Goal: Task Accomplishment & Management: Use online tool/utility

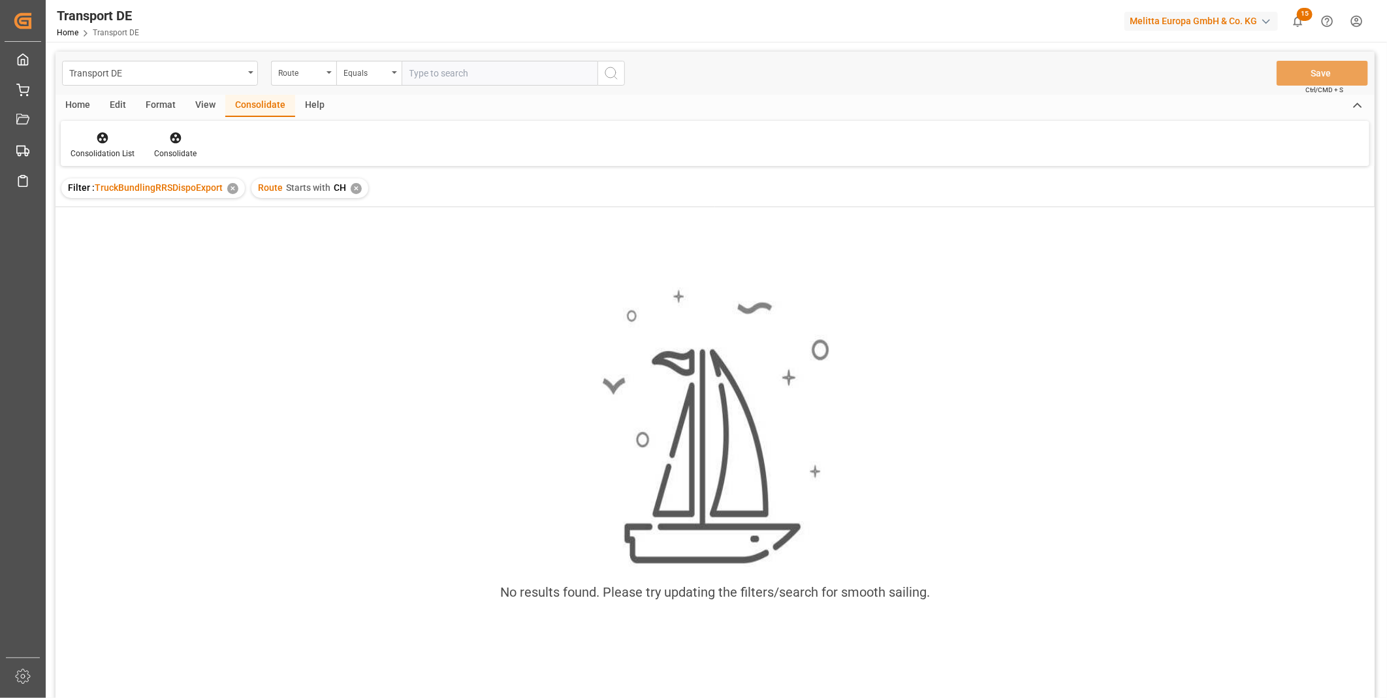
click at [351, 189] on div "✕" at bounding box center [356, 188] width 11 height 11
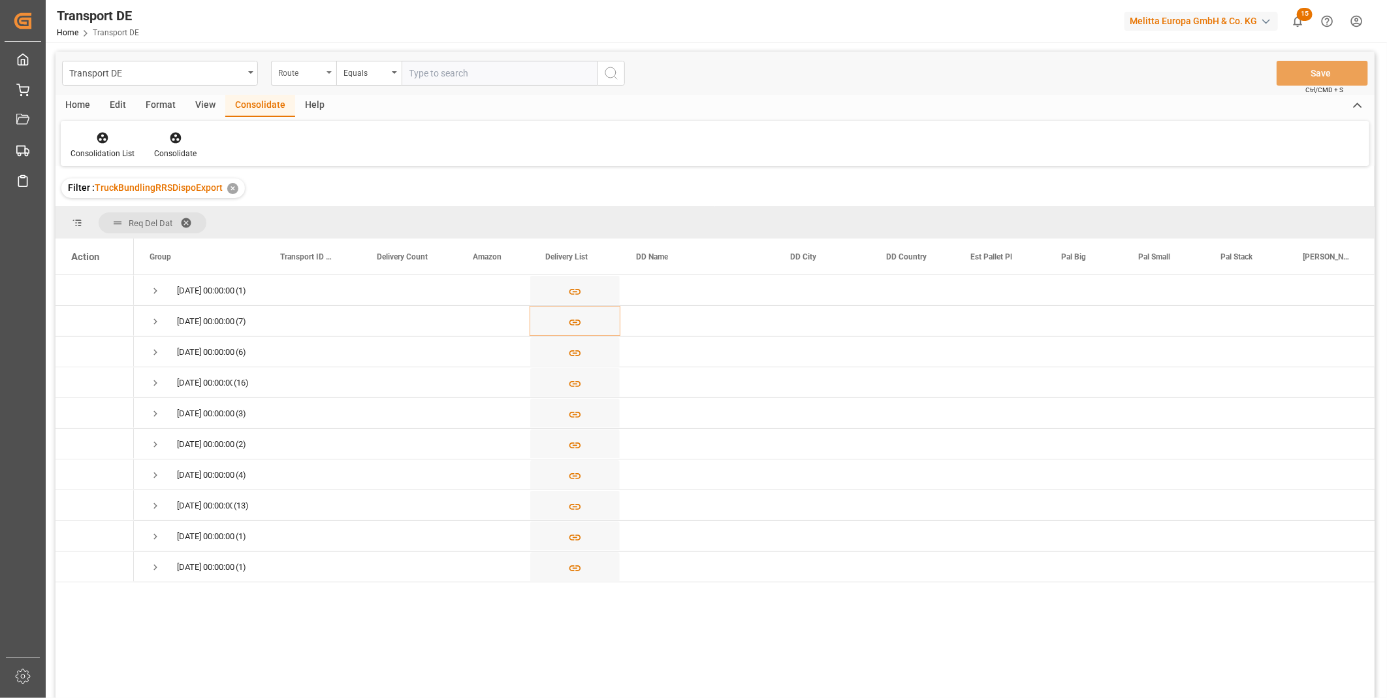
click at [321, 74] on div "Route" at bounding box center [300, 71] width 44 height 15
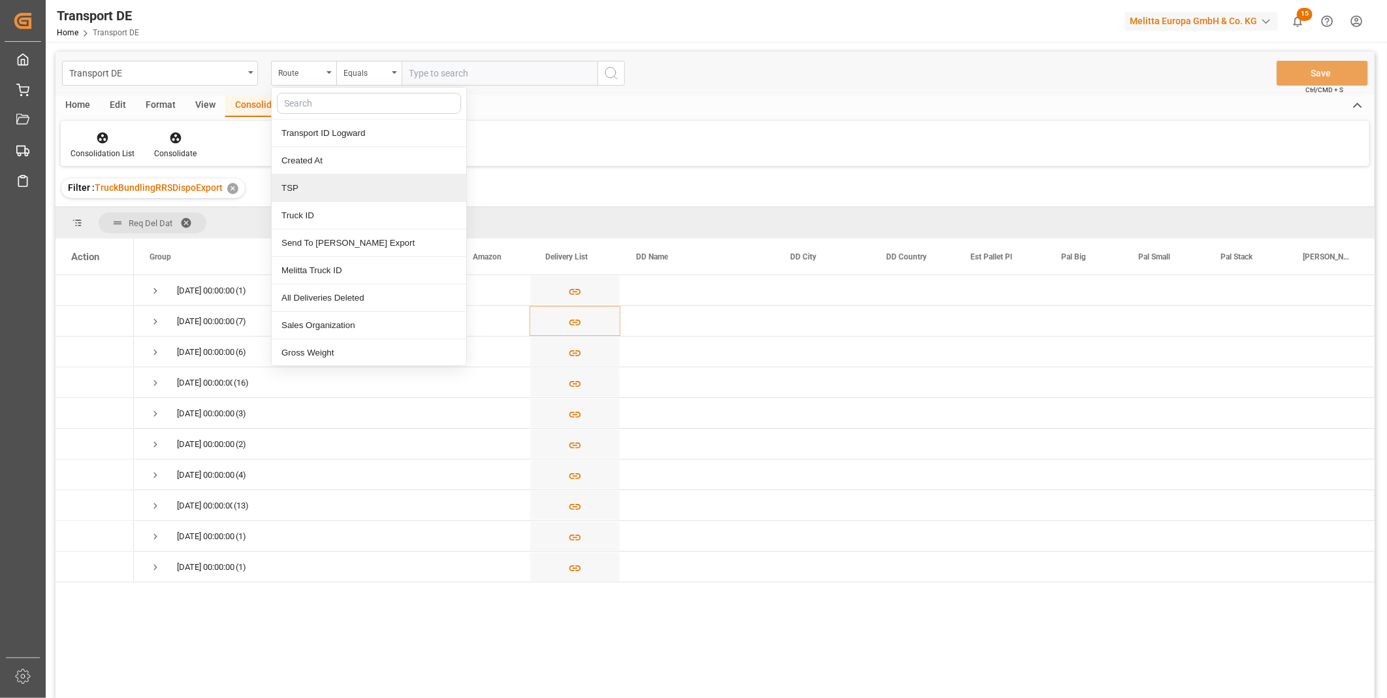
click at [312, 192] on div "TSP" at bounding box center [369, 187] width 195 height 27
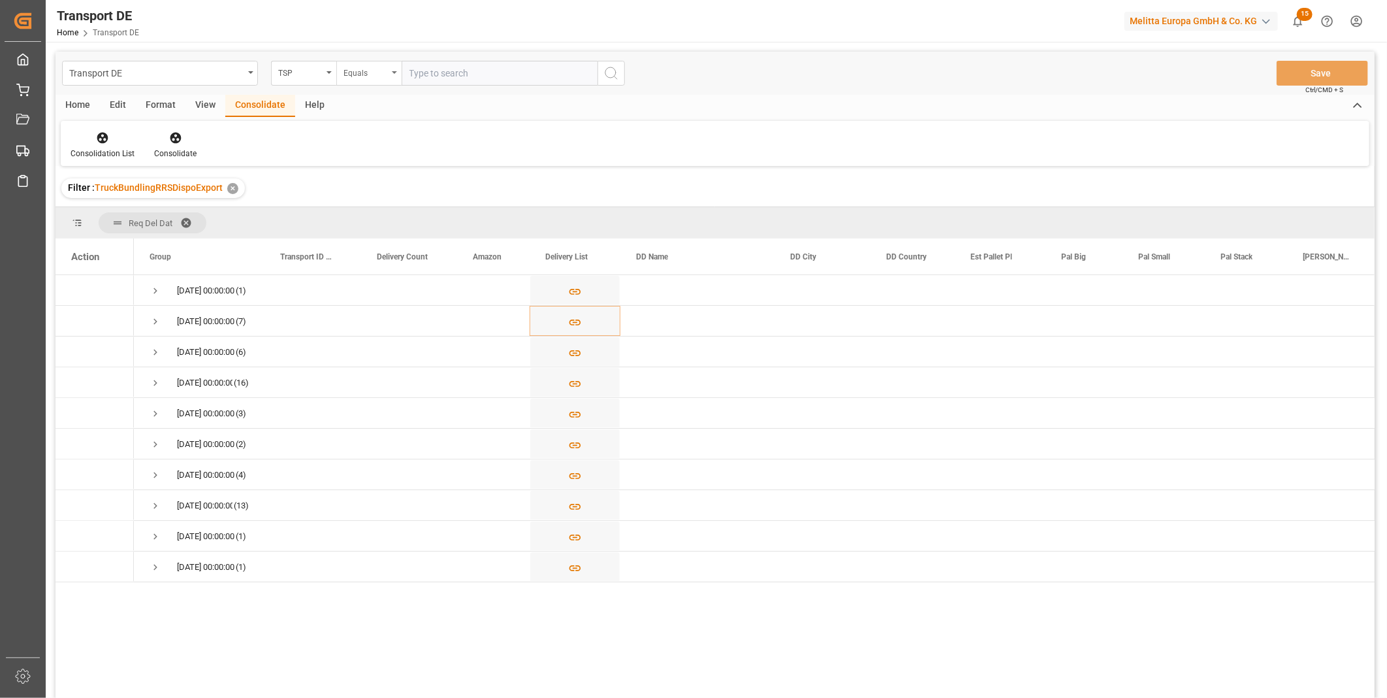
click at [366, 67] on div "Equals" at bounding box center [366, 71] width 44 height 15
click at [380, 219] on div "Starts with" at bounding box center [434, 215] width 195 height 27
type input "Magetr"
click at [611, 81] on button "search button" at bounding box center [611, 73] width 27 height 25
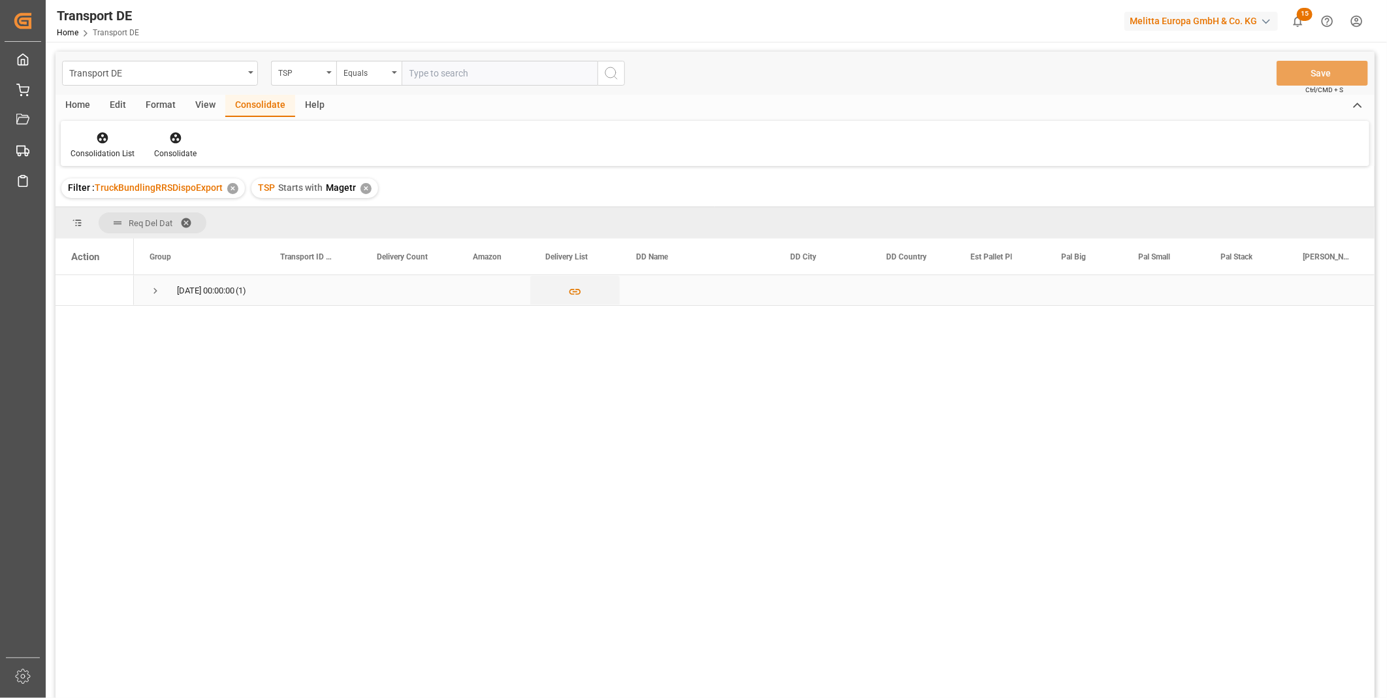
click at [153, 288] on span "Press SPACE to select this row." at bounding box center [156, 291] width 12 height 12
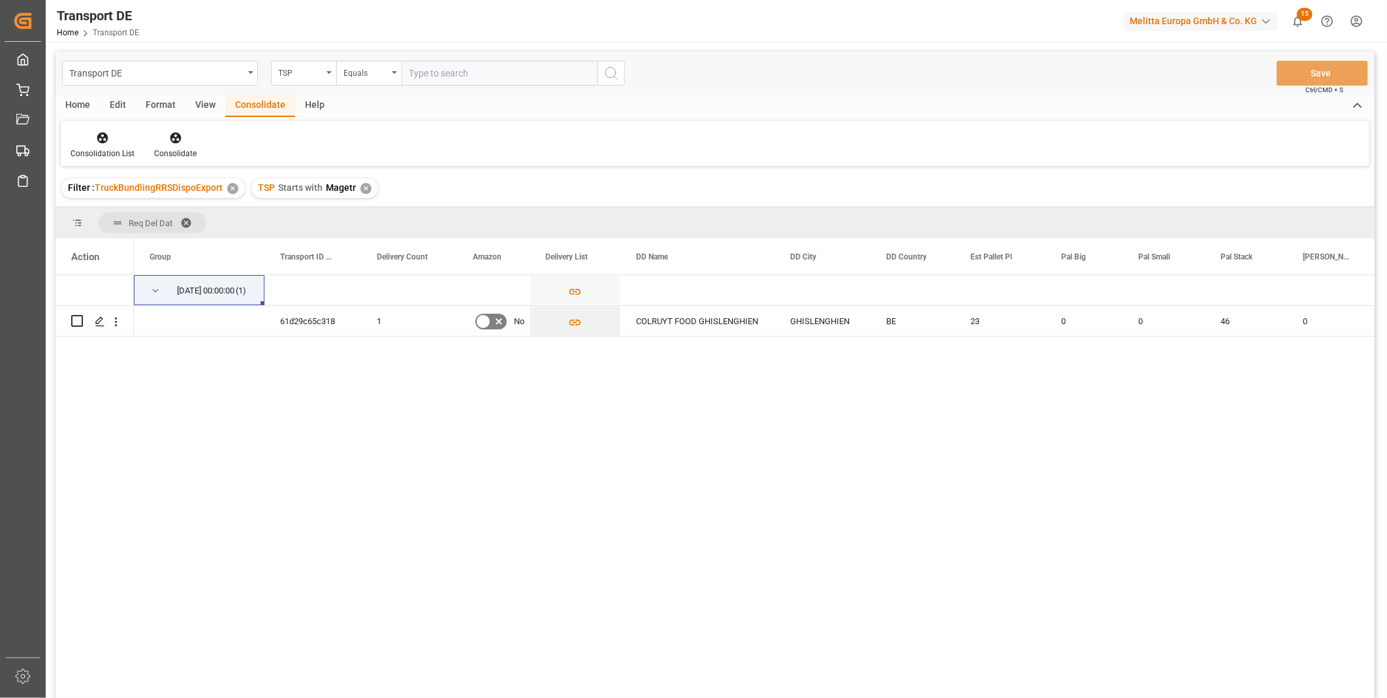
click at [95, 127] on div "Consolidation List Consolidate" at bounding box center [715, 143] width 1309 height 45
click at [88, 123] on div "Consolidation List Consolidate" at bounding box center [715, 143] width 1309 height 45
click at [96, 141] on icon at bounding box center [102, 137] width 13 height 13
click at [140, 240] on div "Transport DE TSP Equals Save Ctrl/CMD + S Home Edit Format View Consolidate Hel…" at bounding box center [715, 392] width 1319 height 681
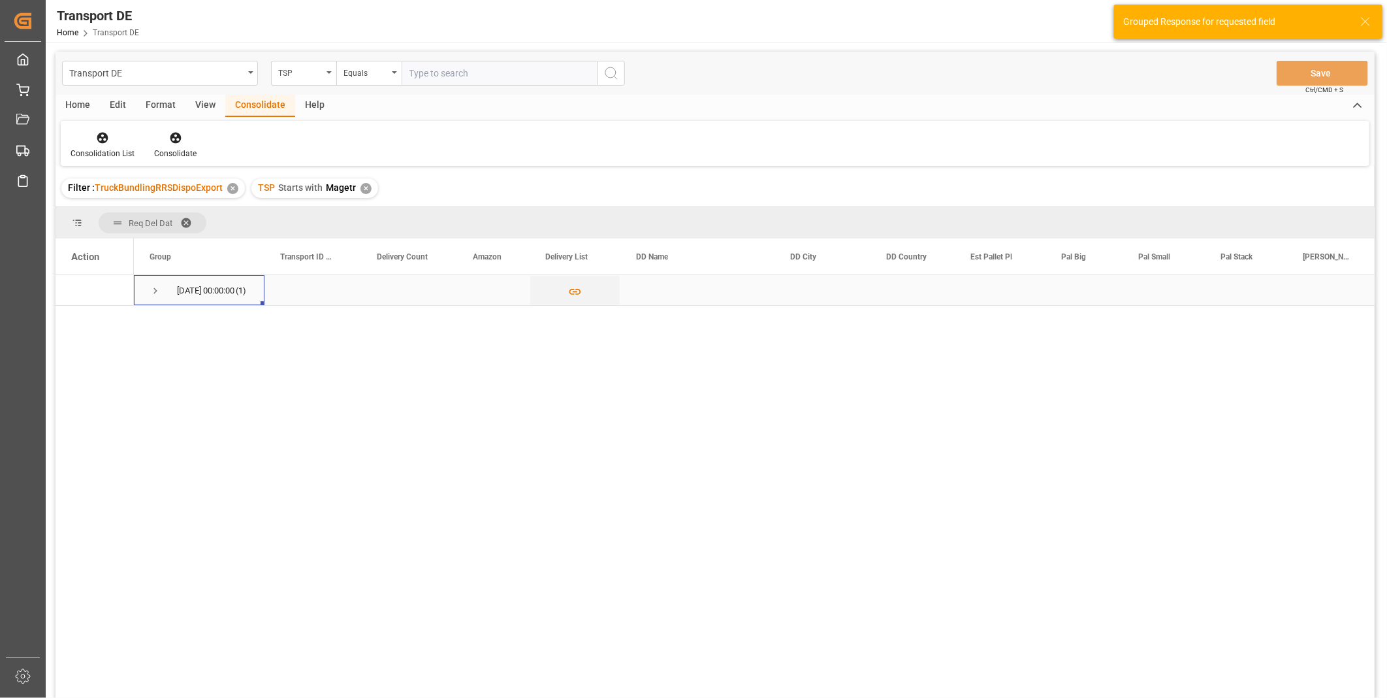
click at [146, 284] on div "[DATE] 00:00:00 (1)" at bounding box center [199, 290] width 131 height 30
click at [159, 282] on span "Press SPACE to select this row." at bounding box center [156, 291] width 12 height 30
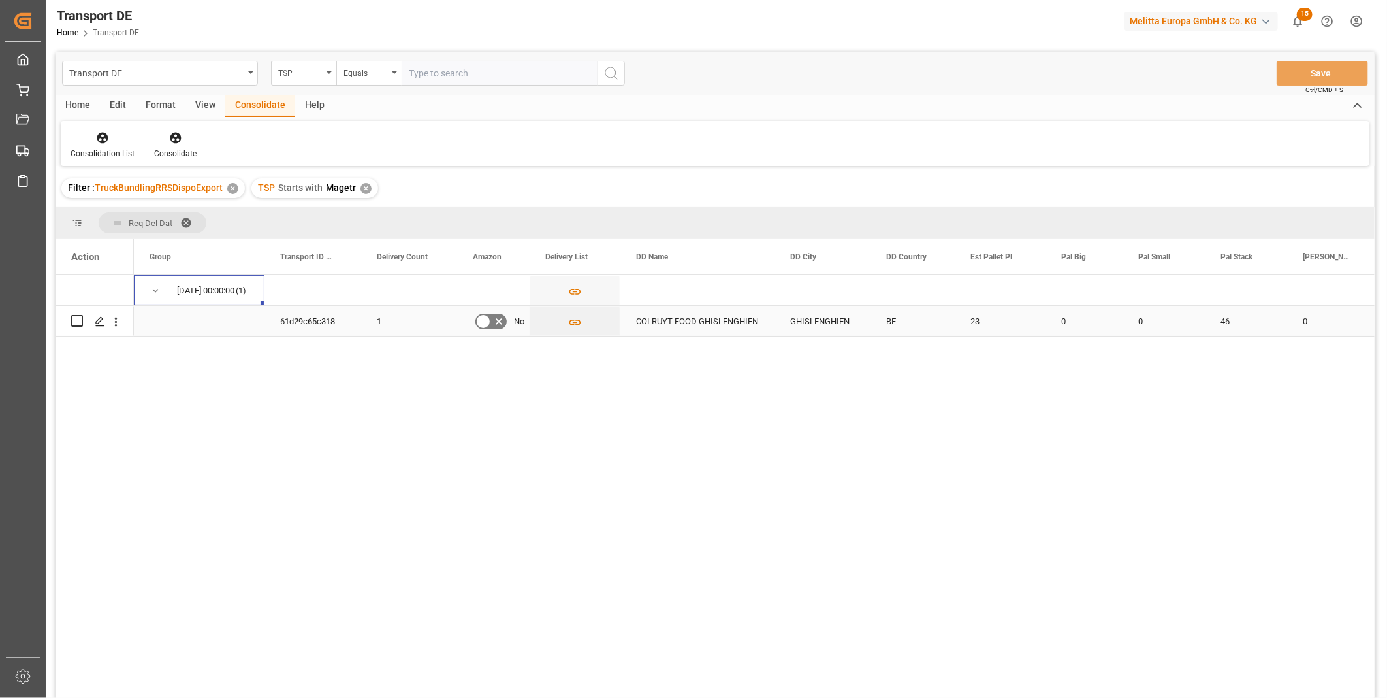
click at [82, 322] on input "Press Space to toggle row selection (unchecked)" at bounding box center [77, 321] width 12 height 12
checkbox input "true"
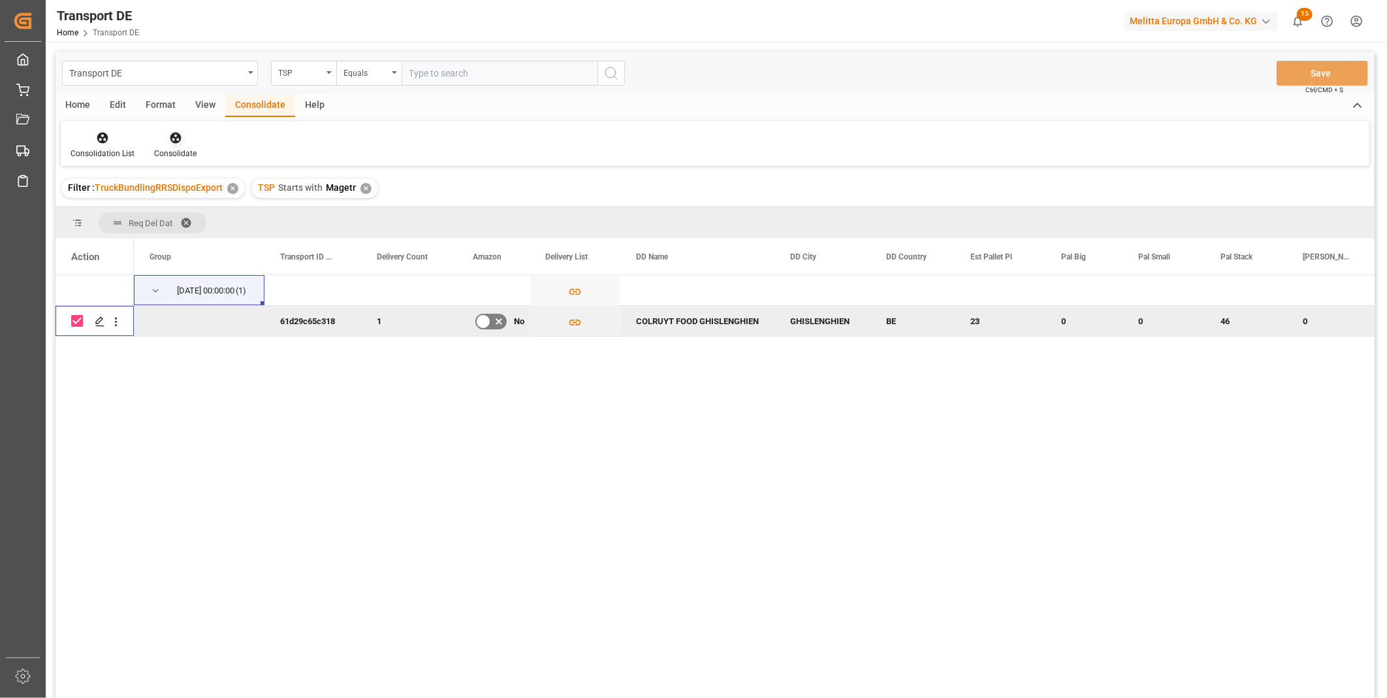
click at [182, 138] on div at bounding box center [175, 138] width 42 height 14
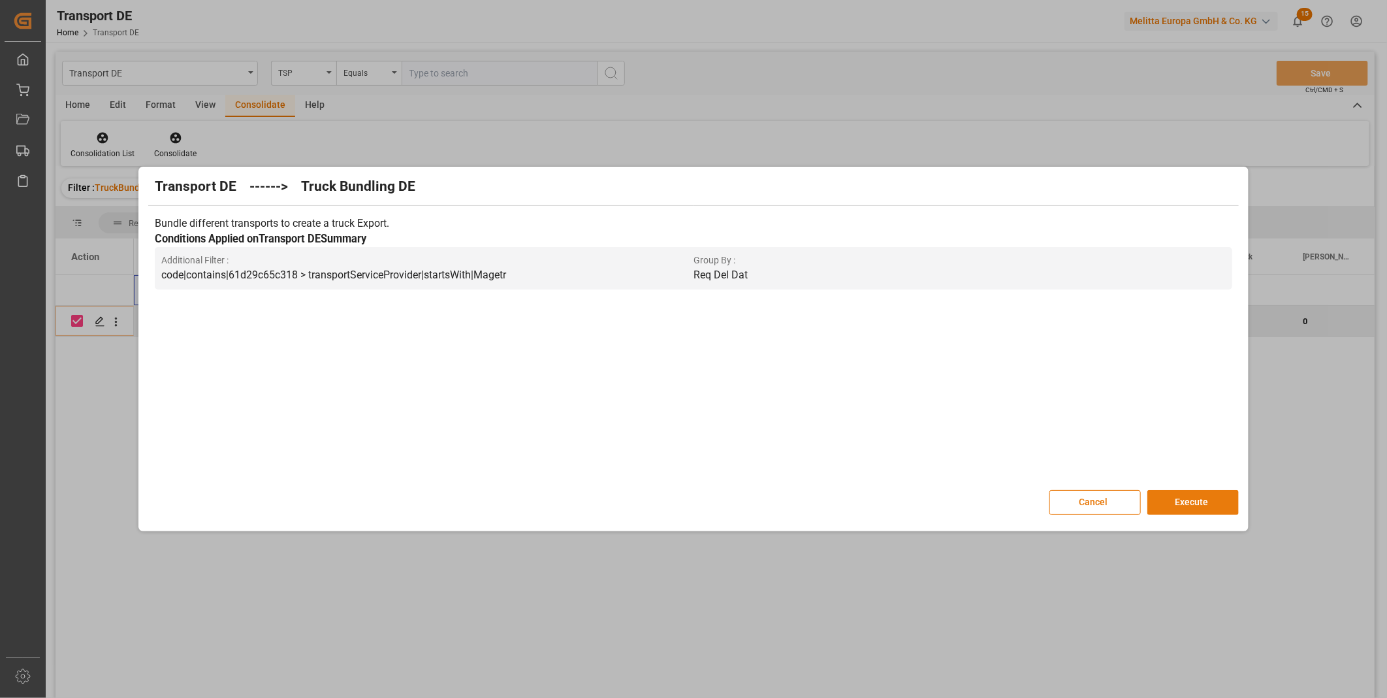
click at [1178, 491] on button "Execute" at bounding box center [1193, 502] width 91 height 25
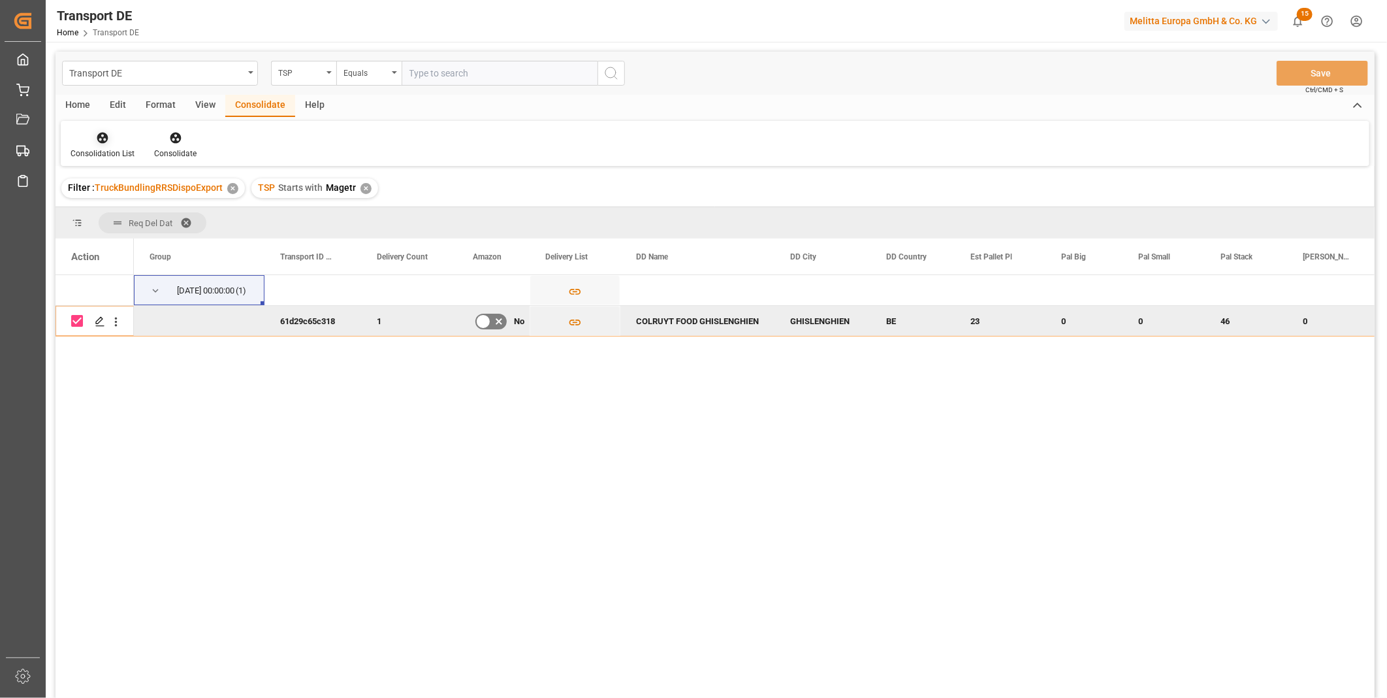
click at [108, 138] on div at bounding box center [103, 138] width 64 height 14
click at [161, 233] on div "Transport DE TSP Equals Save Ctrl/CMD + S Home Edit Format View Consolidate Hel…" at bounding box center [715, 392] width 1319 height 681
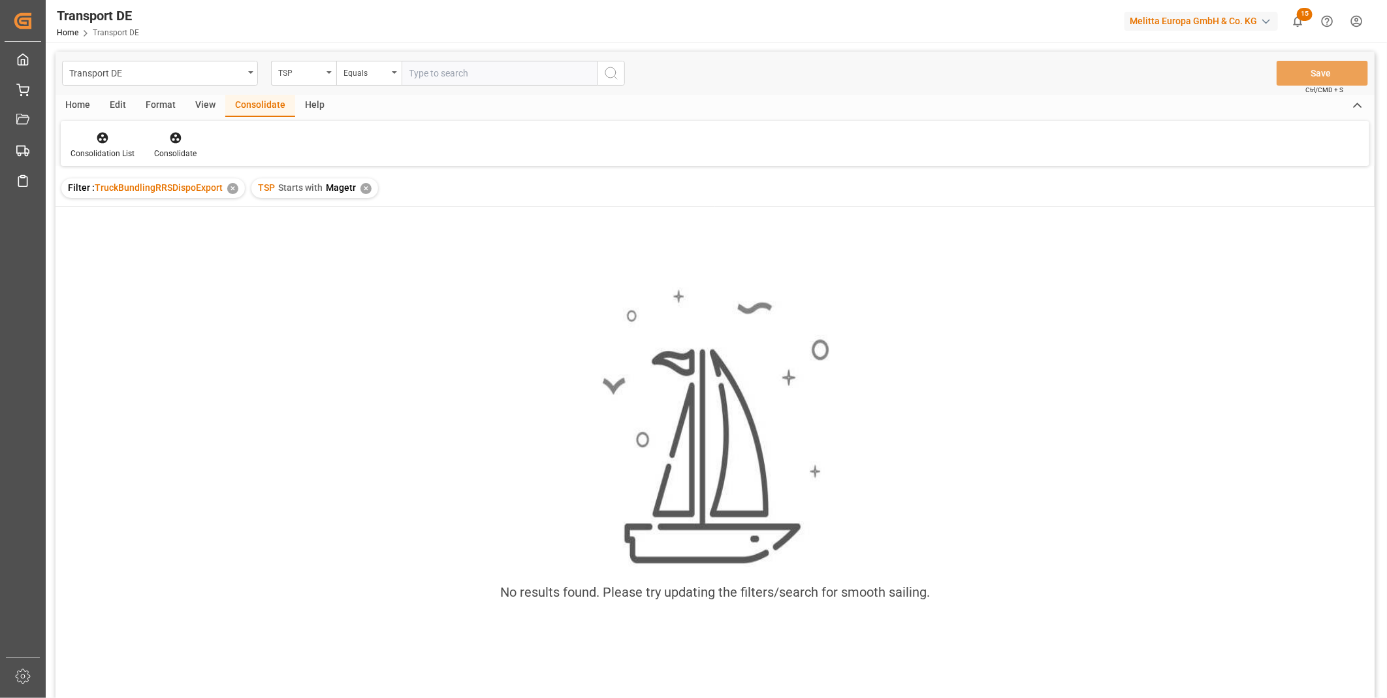
click at [367, 188] on div "✕" at bounding box center [366, 188] width 11 height 11
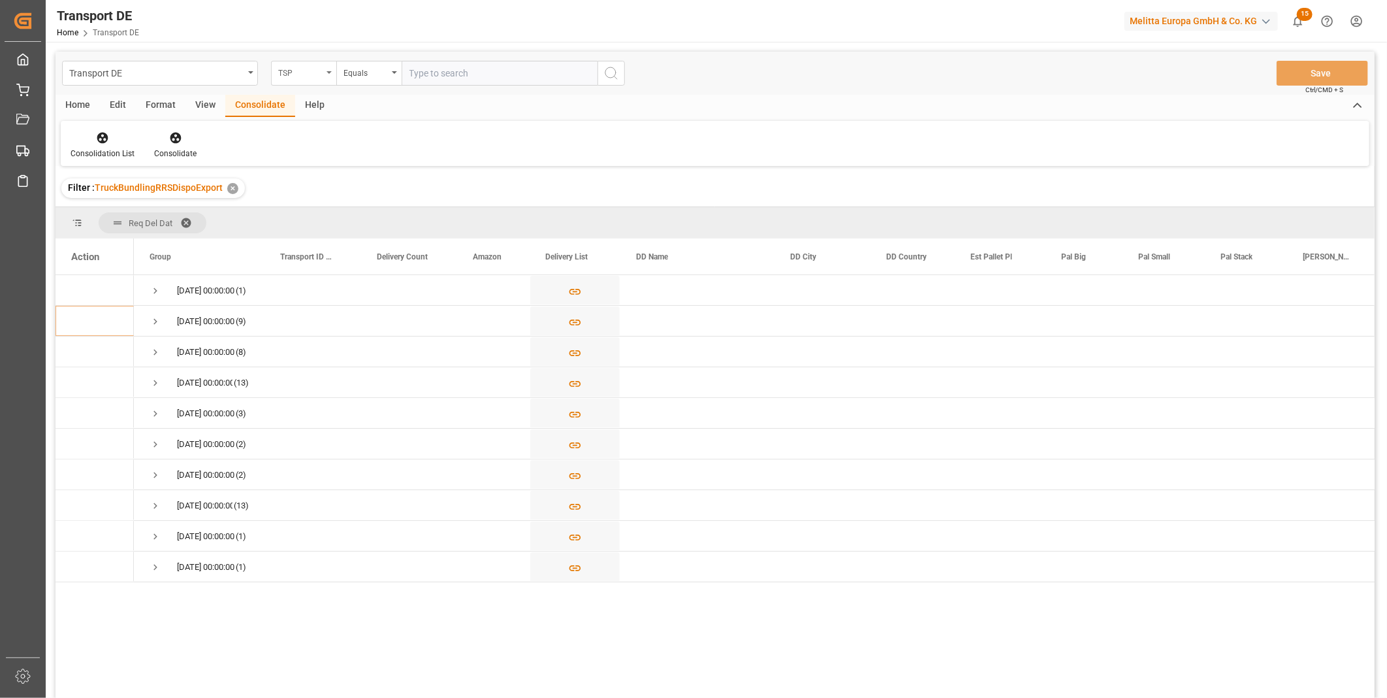
click at [320, 79] on div "TSP" at bounding box center [303, 73] width 65 height 25
type input "Rou"
click at [323, 144] on div "Route" at bounding box center [369, 133] width 195 height 27
click at [367, 78] on div "Equals" at bounding box center [366, 71] width 44 height 15
click at [374, 205] on div "Starts with" at bounding box center [434, 215] width 195 height 27
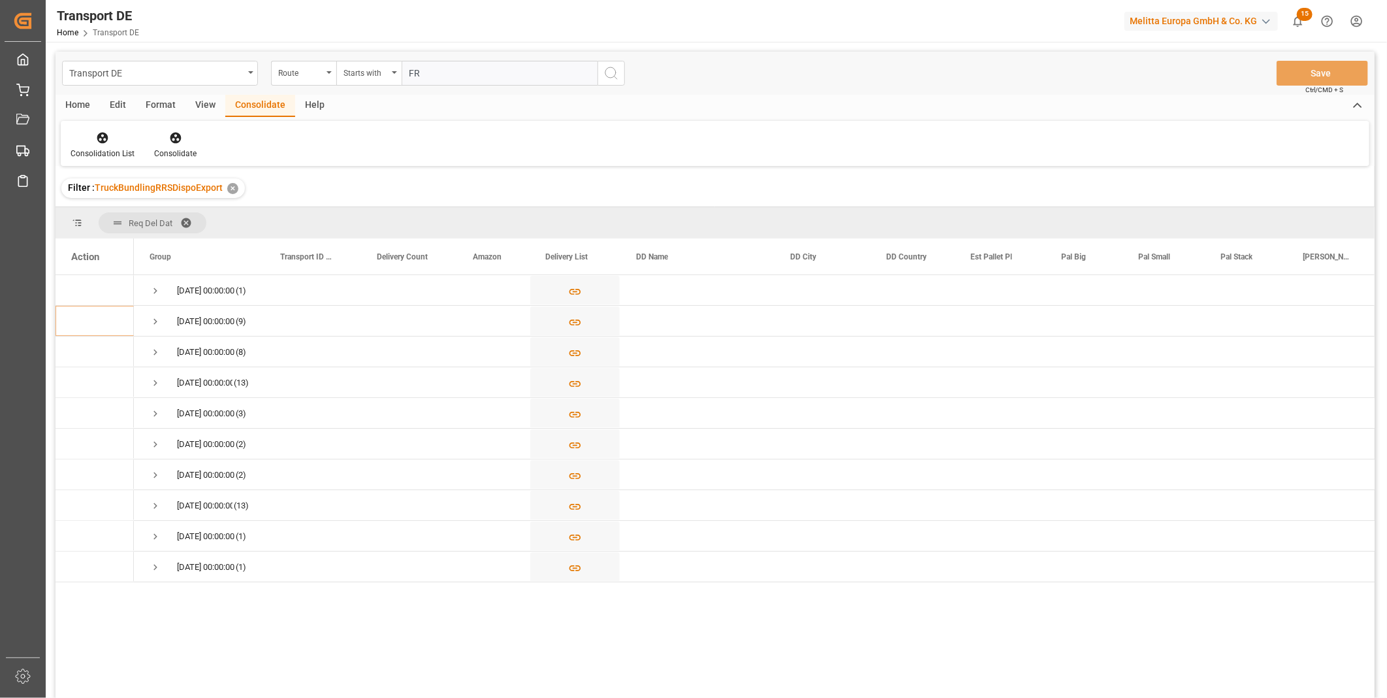
type input "FR"
click at [629, 69] on div "Transport DE Route Starts with FR Save Ctrl/CMD + S" at bounding box center [715, 73] width 1319 height 43
click at [621, 73] on button "search button" at bounding box center [611, 73] width 27 height 25
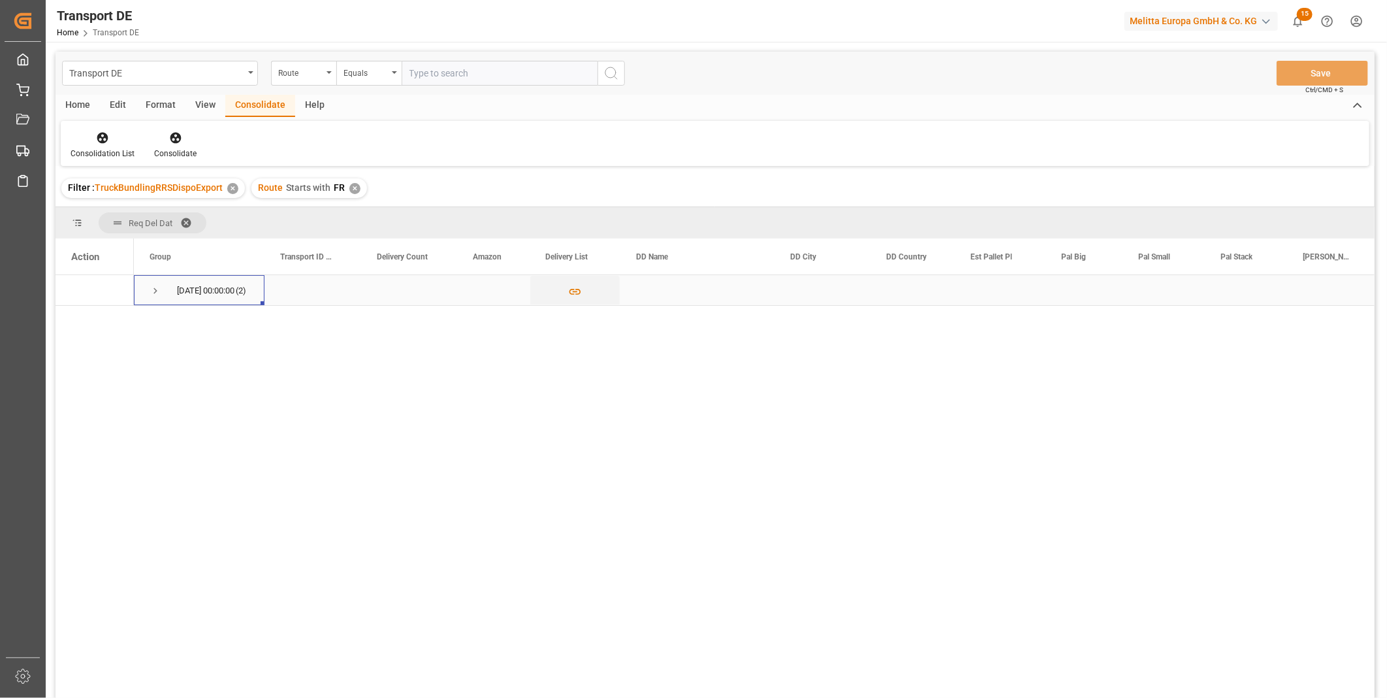
click at [158, 292] on span "Press SPACE to select this row." at bounding box center [156, 291] width 12 height 12
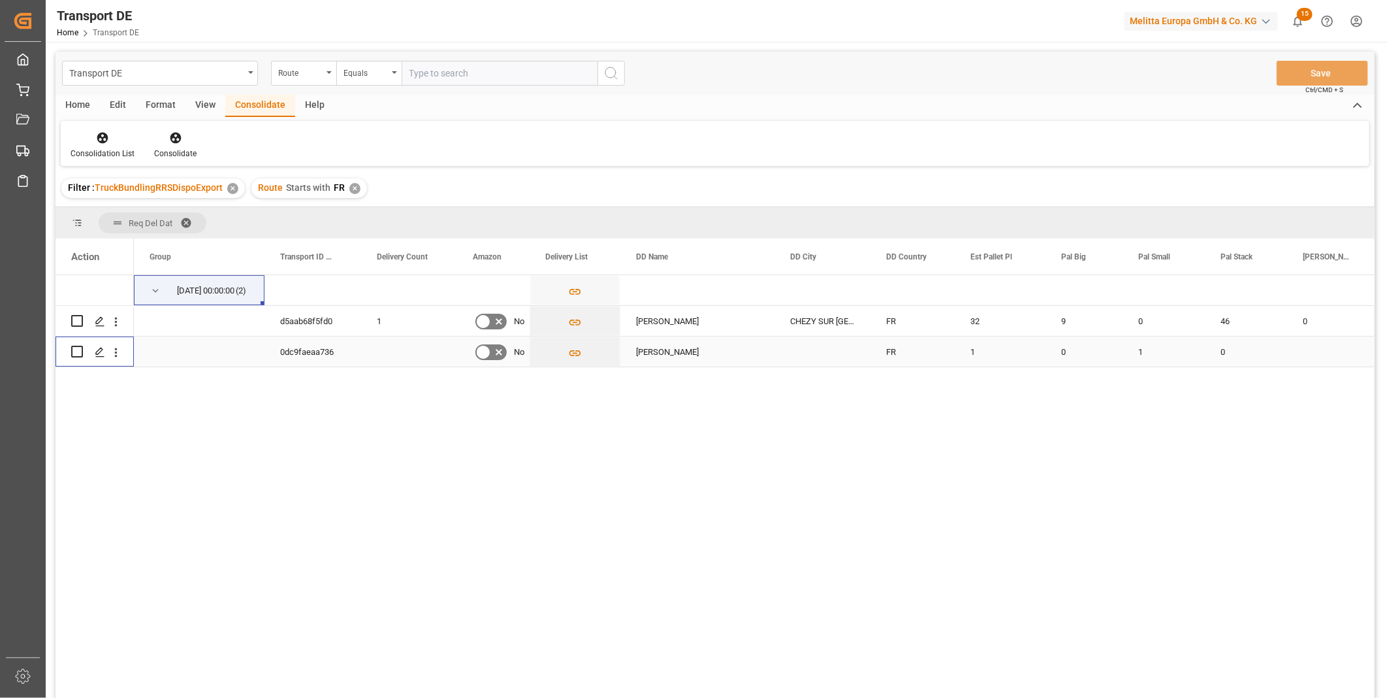
click at [82, 355] on input "Press Space to toggle row selection (unchecked)" at bounding box center [77, 352] width 12 height 12
checkbox input "true"
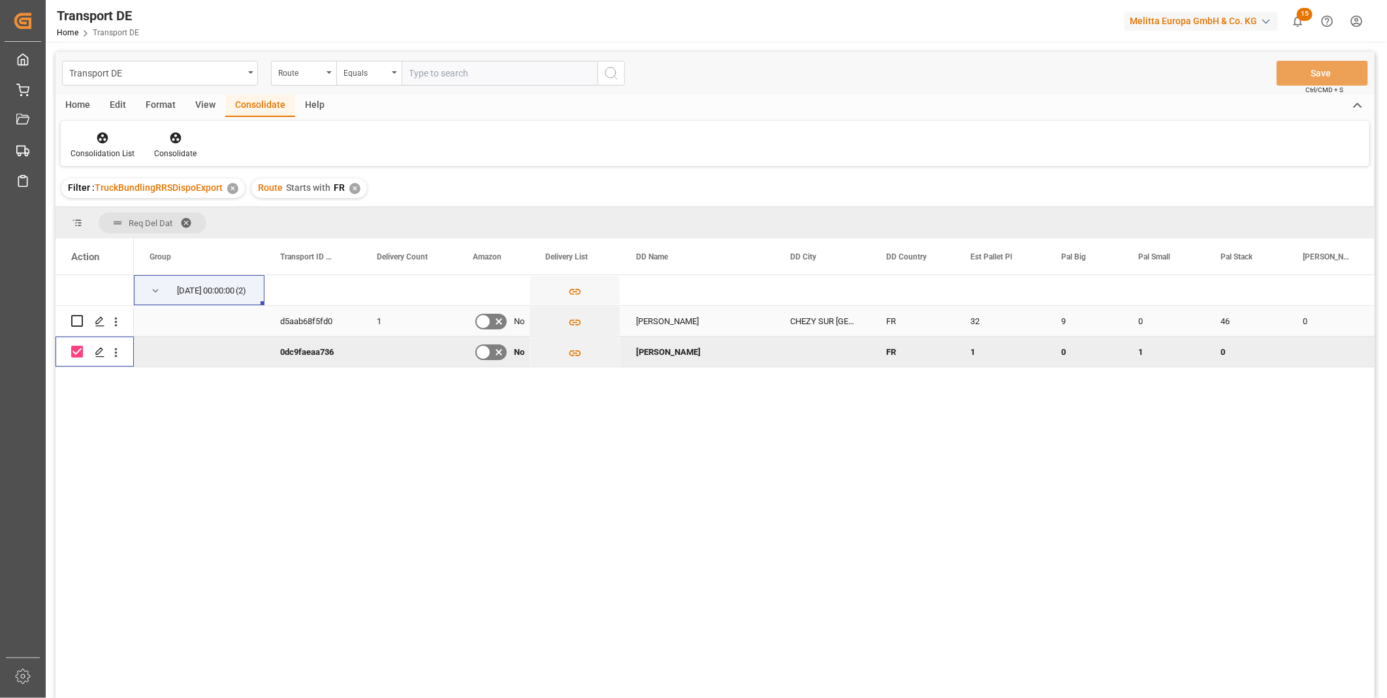
click at [78, 323] on input "Press Space to toggle row selection (unchecked)" at bounding box center [77, 321] width 12 height 12
checkbox input "true"
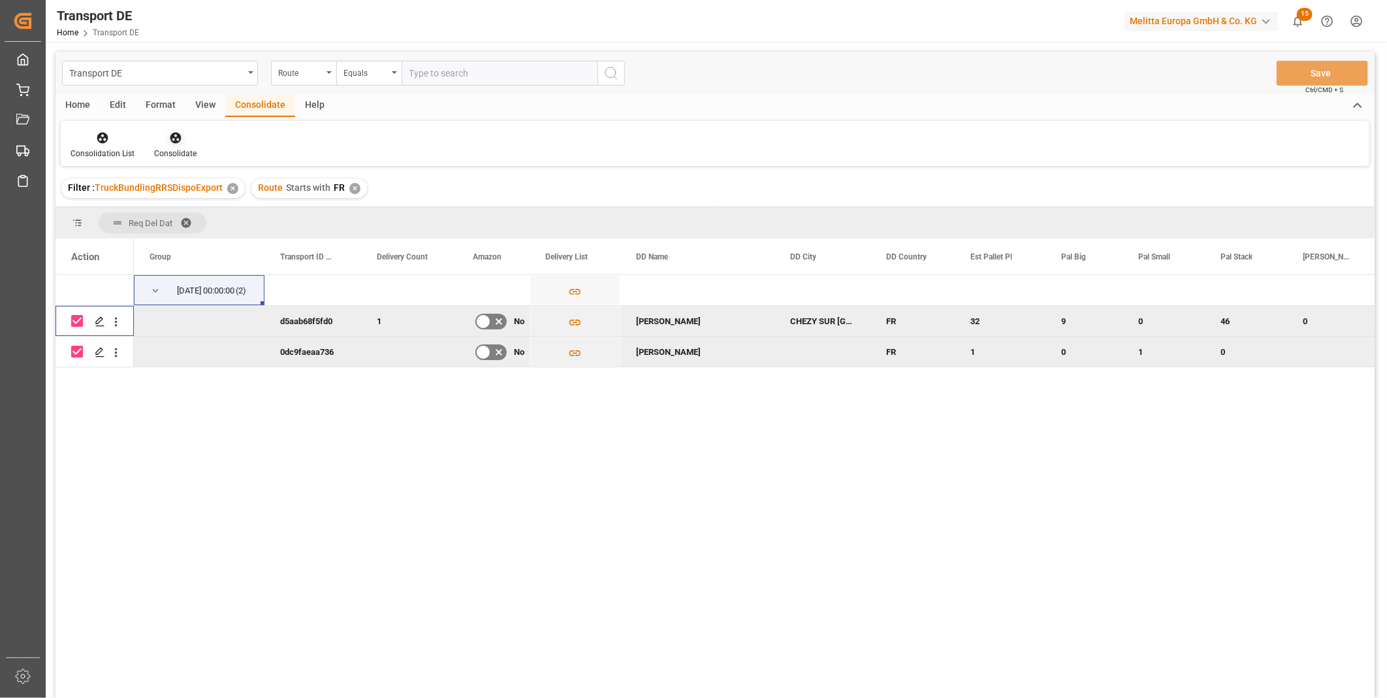
click at [151, 141] on div "Consolidate" at bounding box center [175, 145] width 62 height 29
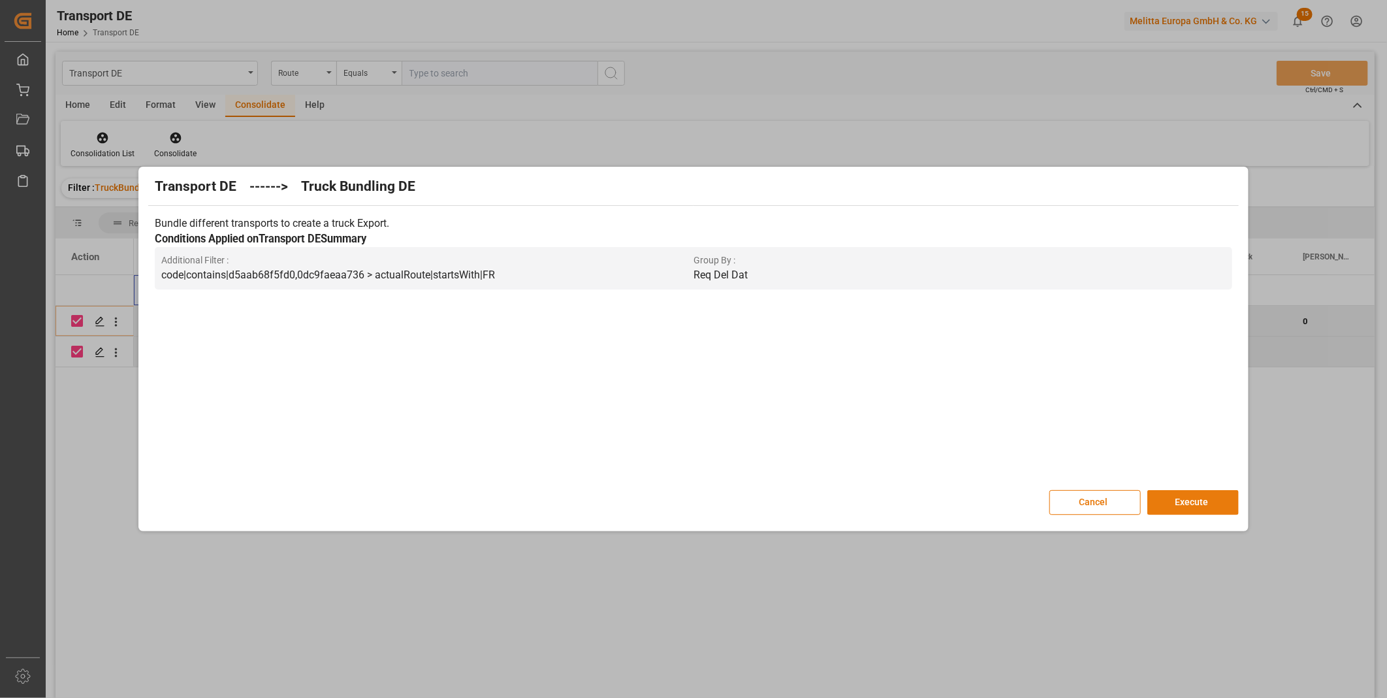
click at [1152, 493] on button "Execute" at bounding box center [1193, 502] width 91 height 25
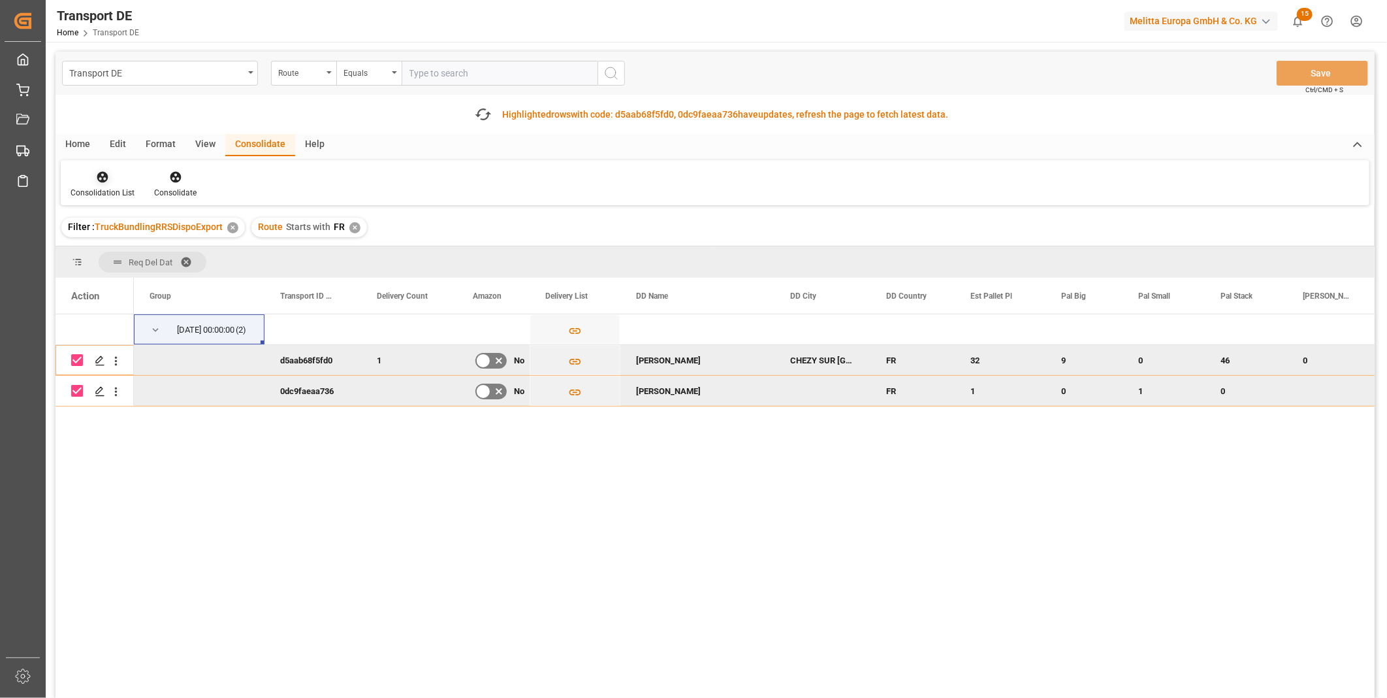
click at [118, 185] on div "Consolidation List" at bounding box center [103, 184] width 84 height 29
click at [173, 270] on div "Truck Bundling RRS Dispo Export" at bounding box center [149, 277] width 136 height 14
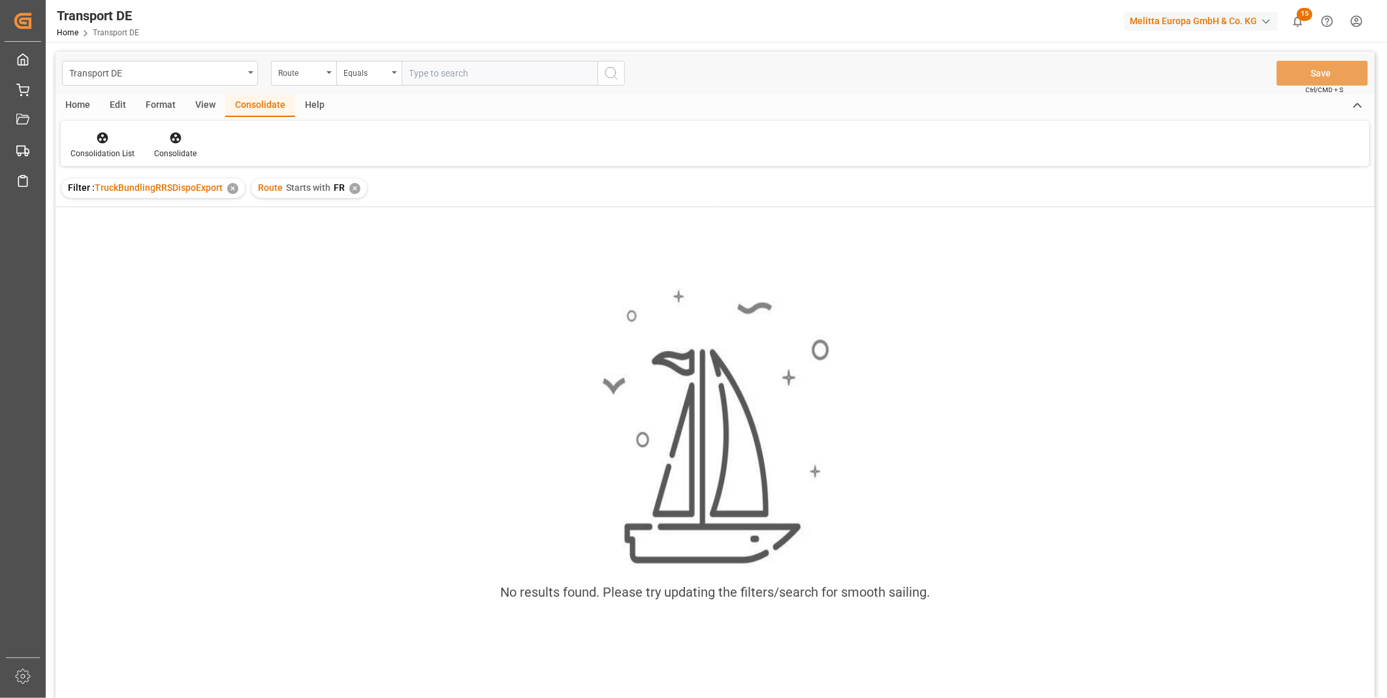
click at [357, 188] on div "✕" at bounding box center [354, 188] width 11 height 11
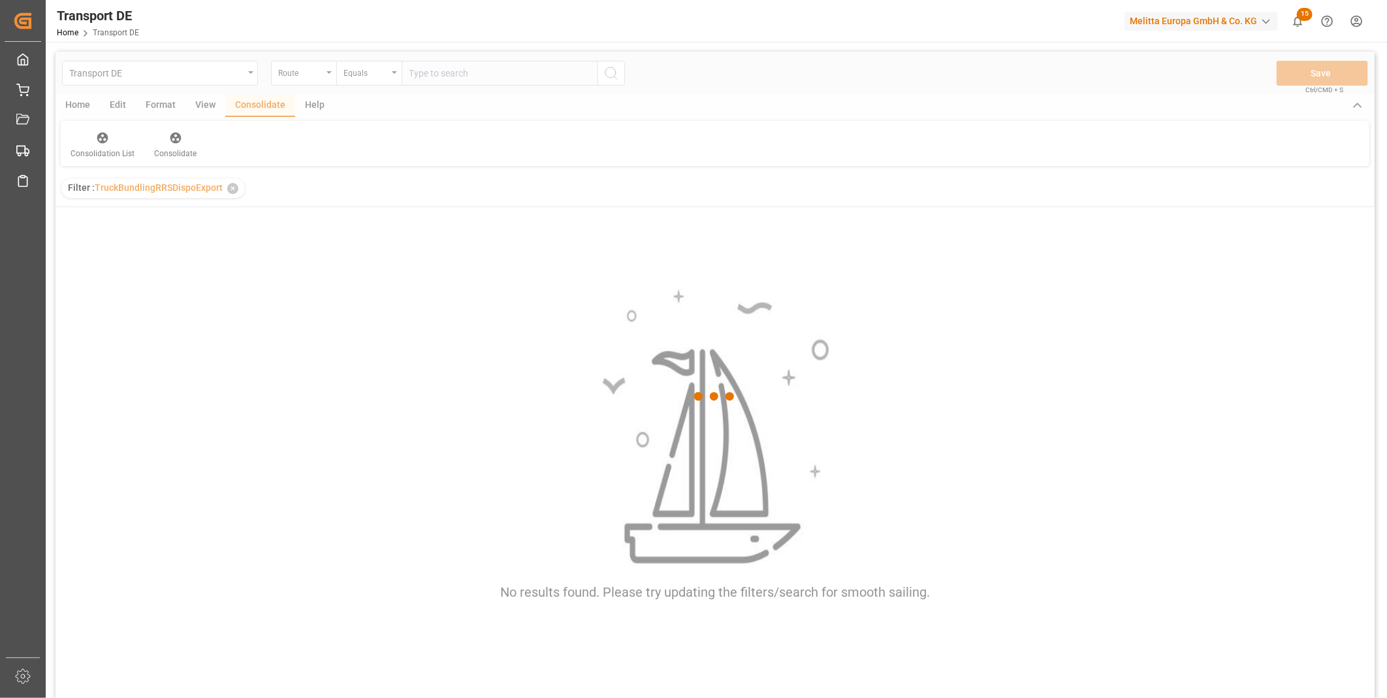
click at [374, 76] on div at bounding box center [715, 397] width 1319 height 690
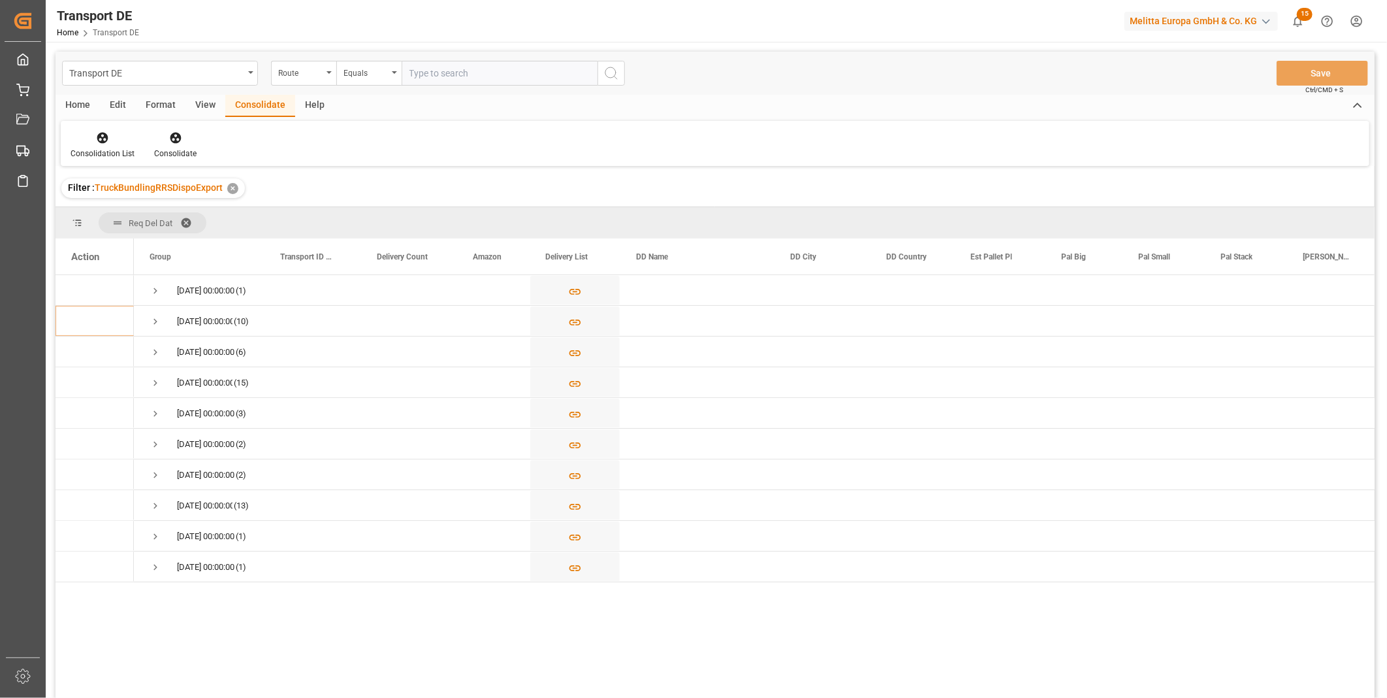
drag, startPoint x: 373, startPoint y: 81, endPoint x: 371, endPoint y: 89, distance: 8.1
click at [371, 89] on div "Transport DE Route Equals Save Ctrl/CMD + S" at bounding box center [715, 73] width 1319 height 43
click at [378, 67] on div "Equals" at bounding box center [366, 71] width 44 height 15
click at [399, 218] on div "Starts with" at bounding box center [434, 215] width 195 height 27
type input "760"
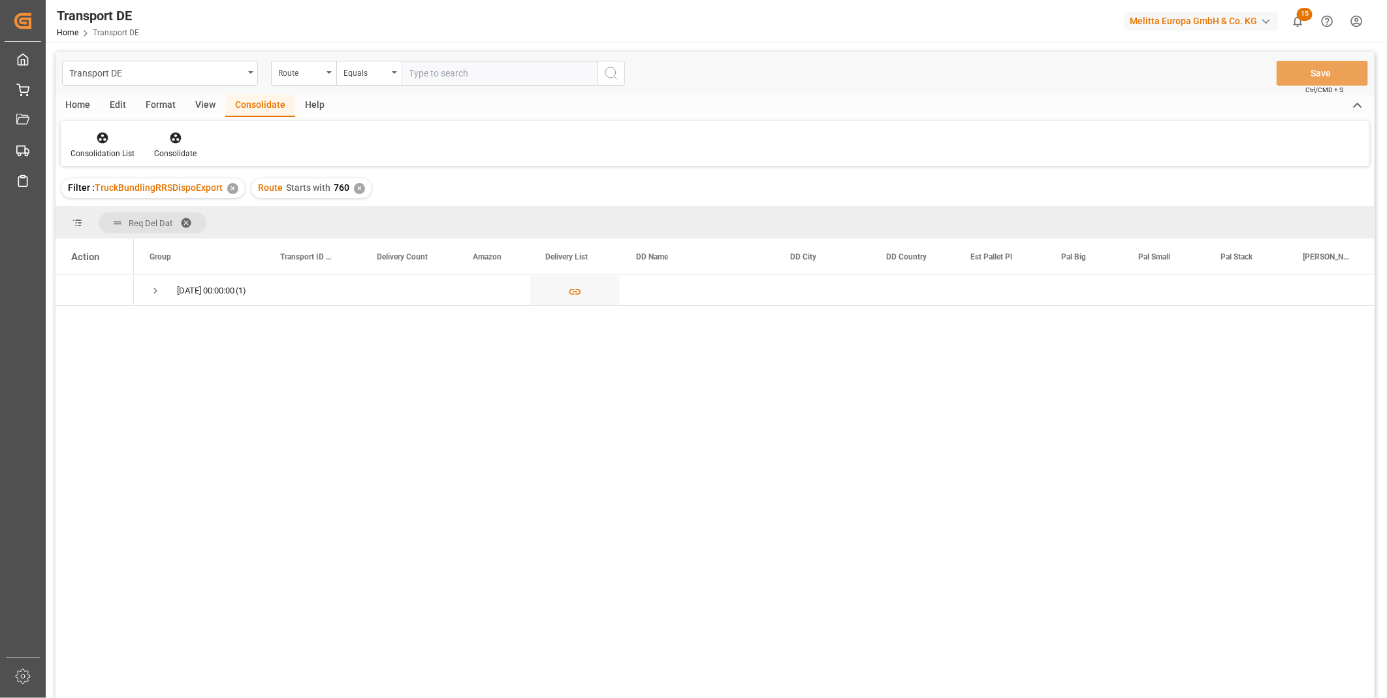
click at [151, 296] on span "Press SPACE to select this row." at bounding box center [156, 291] width 12 height 12
click at [563, 327] on button "Press SPACE to select this row." at bounding box center [574, 321] width 89 height 30
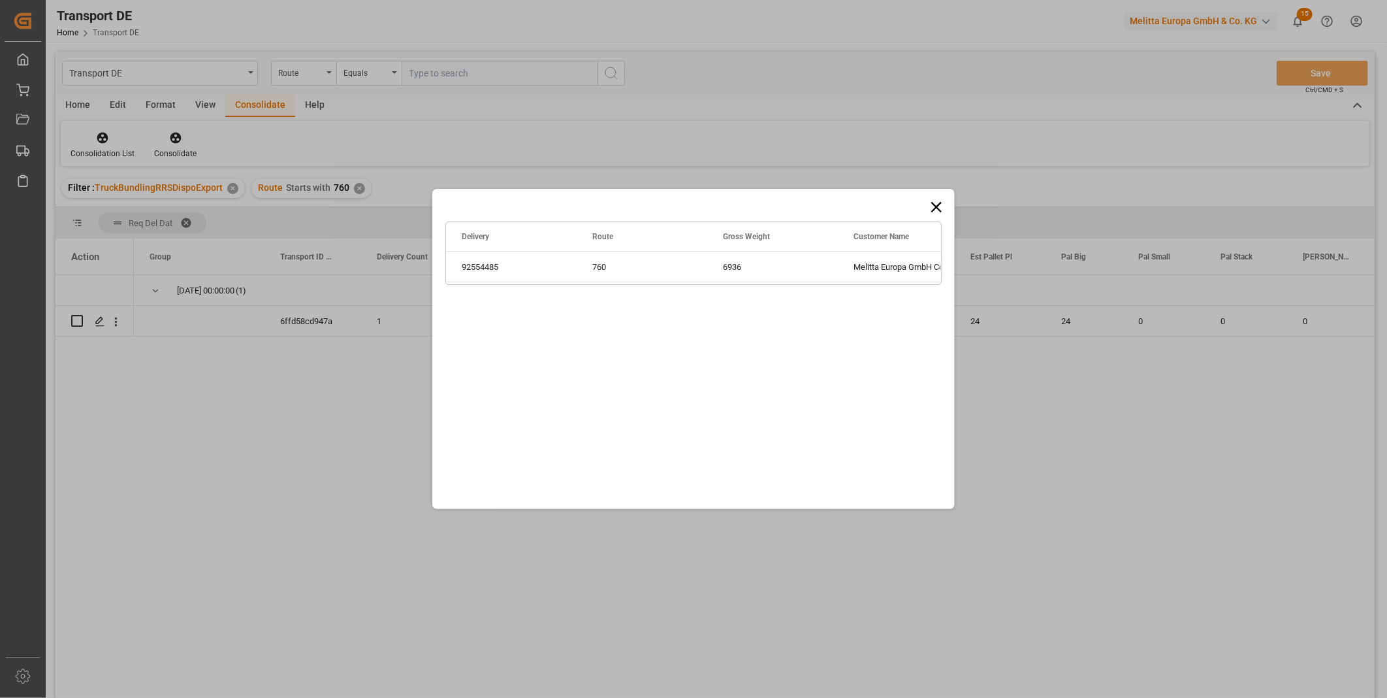
click at [942, 205] on icon at bounding box center [937, 207] width 18 height 18
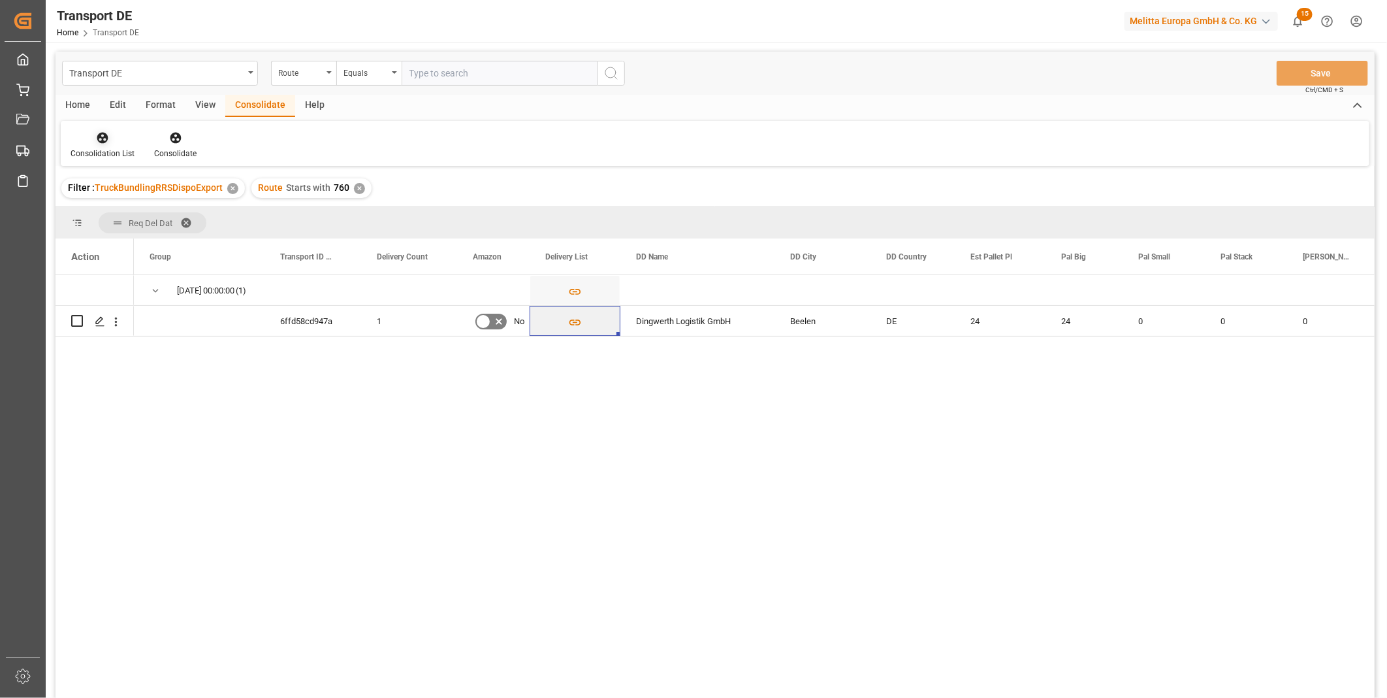
click at [112, 144] on div at bounding box center [103, 138] width 64 height 14
click at [169, 244] on div "Transport DE Route Equals Save Ctrl/CMD + S Home Edit Format View Consolidate H…" at bounding box center [715, 392] width 1319 height 681
click at [163, 288] on span "[DATE] 00:00:00 (1)" at bounding box center [199, 290] width 99 height 29
click at [157, 286] on span "Press SPACE to select this row." at bounding box center [156, 291] width 12 height 12
click at [354, 184] on div "✕" at bounding box center [359, 188] width 11 height 11
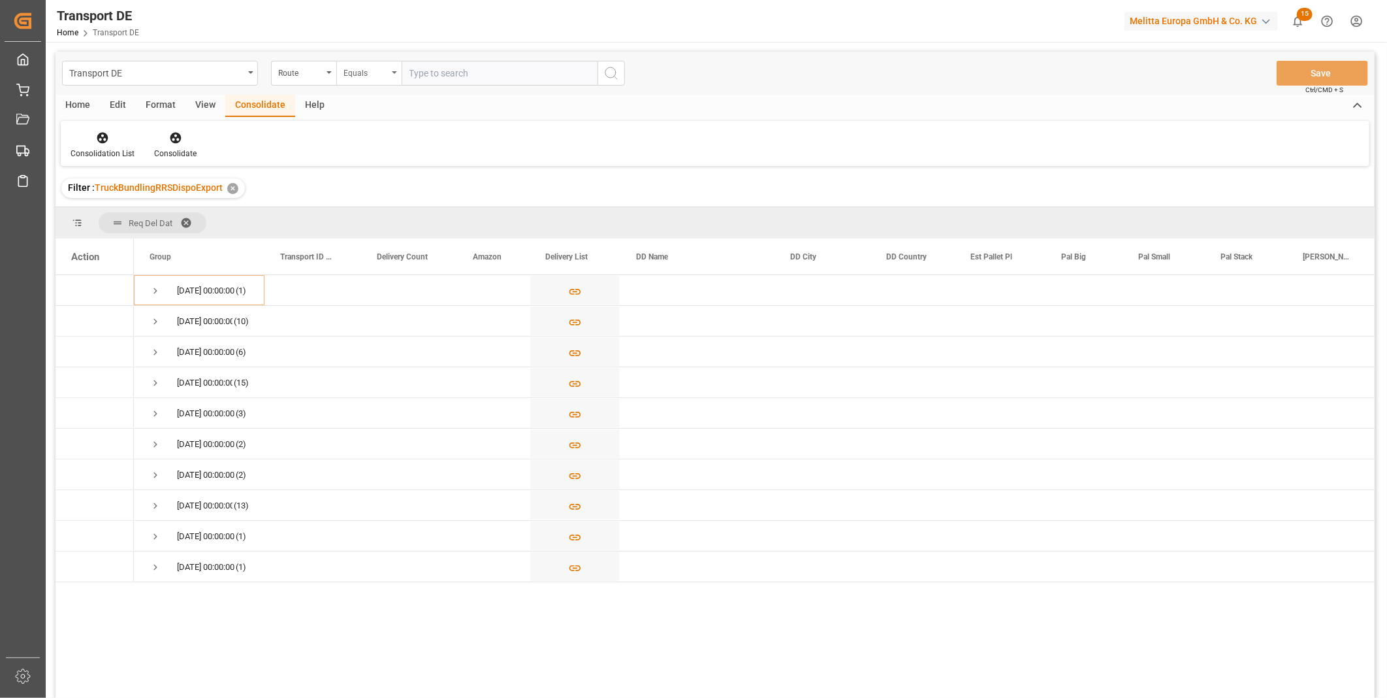
click at [372, 80] on div "Equals" at bounding box center [368, 73] width 65 height 25
click at [381, 217] on div "Starts with" at bounding box center [434, 215] width 195 height 27
type input "790"
click at [615, 76] on line "search button" at bounding box center [616, 77] width 3 height 3
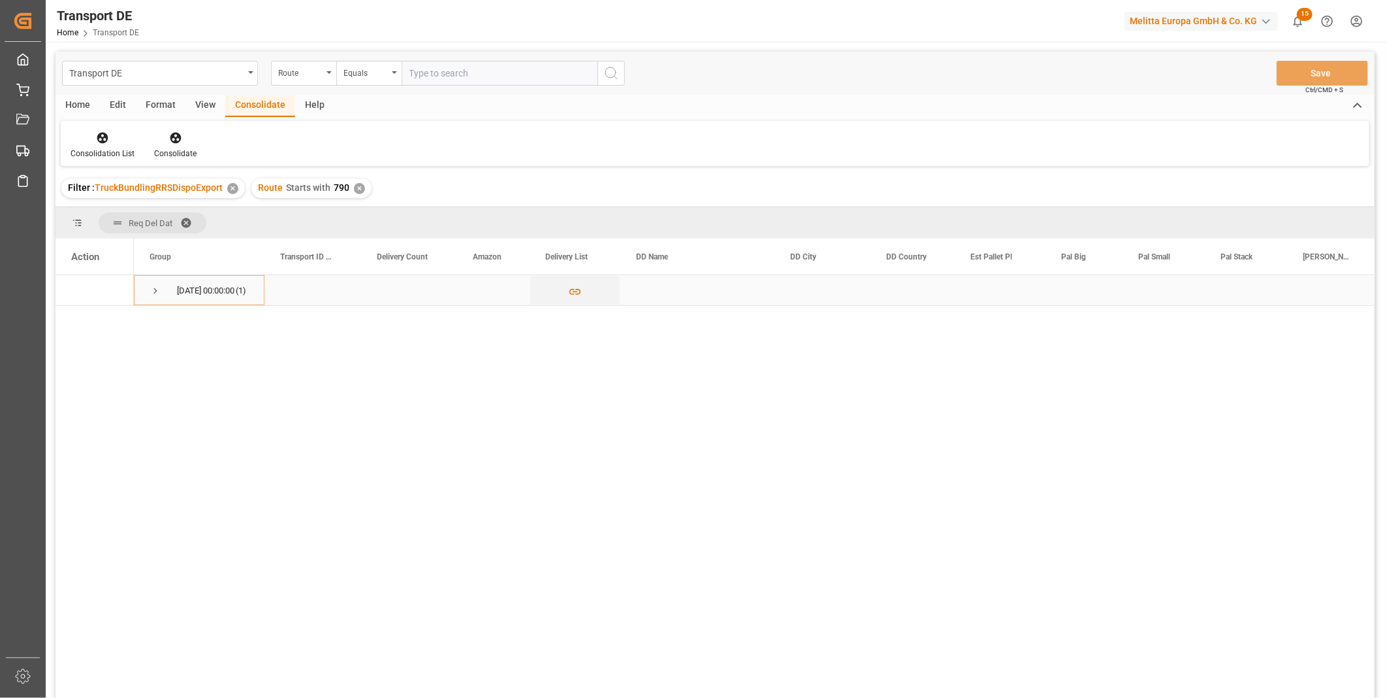
click at [148, 289] on div "[DATE] 00:00:00 (1)" at bounding box center [199, 290] width 131 height 30
click at [157, 289] on span "Press SPACE to select this row." at bounding box center [156, 291] width 12 height 12
click at [155, 289] on span "Press SPACE to select this row." at bounding box center [156, 291] width 12 height 12
click at [355, 189] on div "✕" at bounding box center [359, 188] width 11 height 11
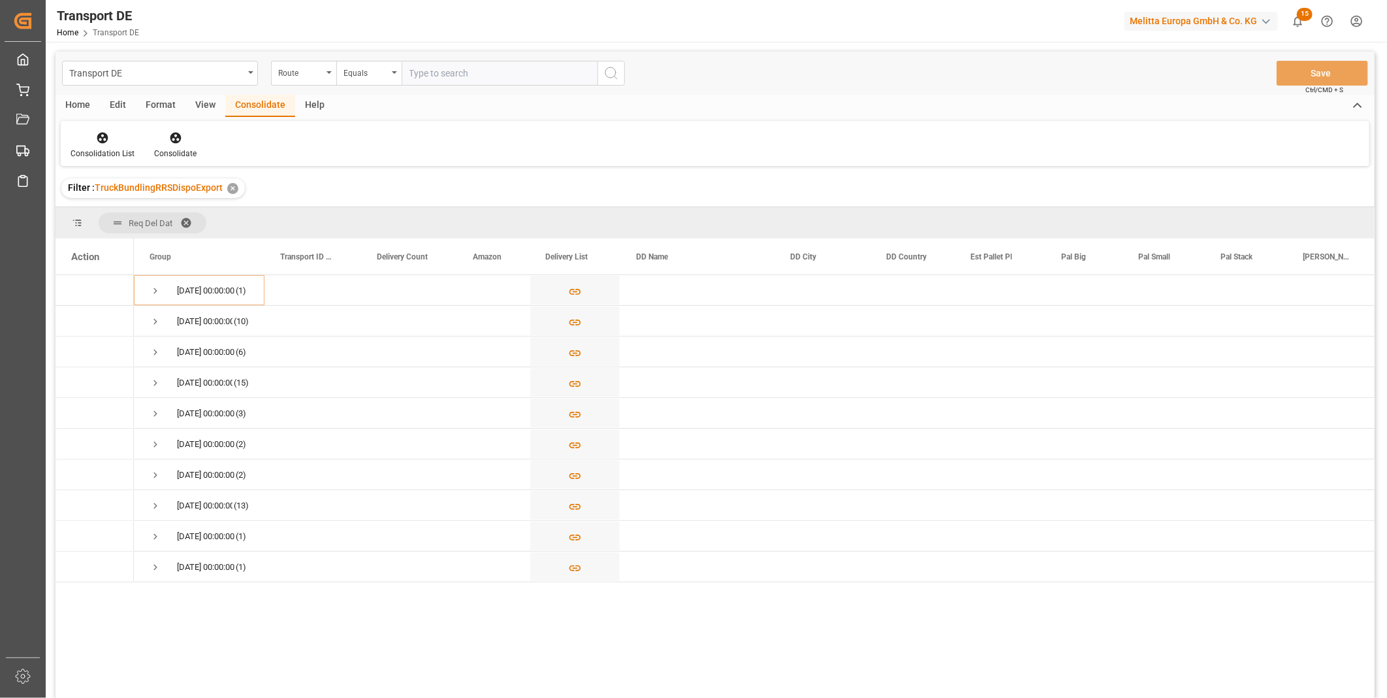
click at [195, 697] on html "Created by potrace 1.15, written by [PERSON_NAME] [DATE]-[DATE] Created by potr…" at bounding box center [693, 349] width 1387 height 698
